Goal: Transaction & Acquisition: Purchase product/service

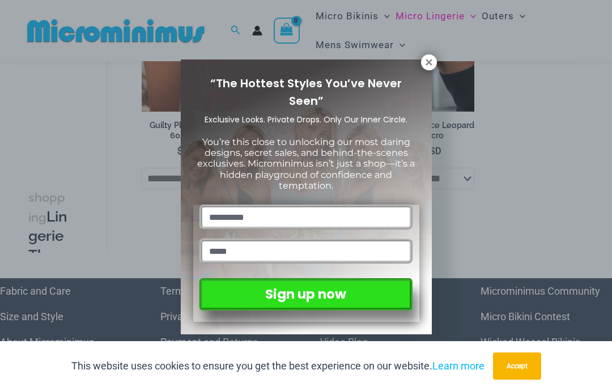
click at [431, 60] on icon at bounding box center [429, 62] width 6 height 6
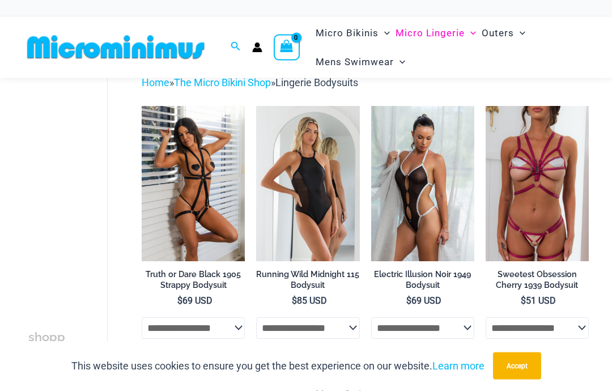
scroll to position [45, 0]
click at [371, 106] on img at bounding box center [371, 106] width 0 height 0
